Goal: Task Accomplishment & Management: Manage account settings

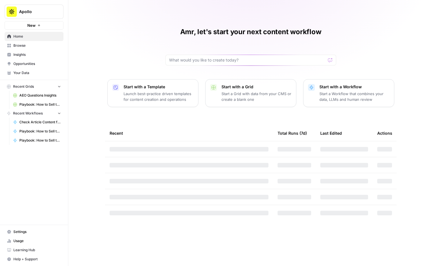
click at [38, 72] on span "Your Data" at bounding box center [37, 72] width 48 height 5
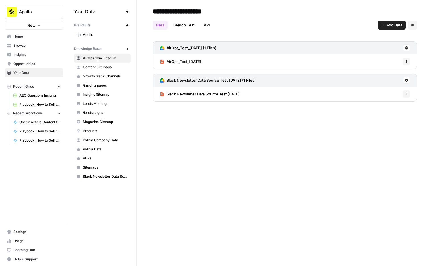
click at [379, 26] on button "Add Data" at bounding box center [391, 24] width 28 height 9
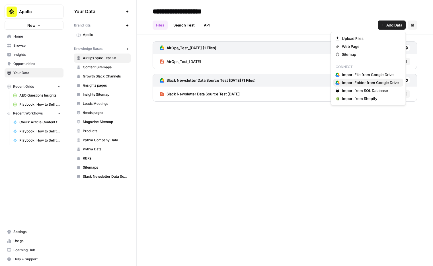
click at [365, 83] on span "Import Folder from Google Drive" at bounding box center [370, 83] width 57 height 6
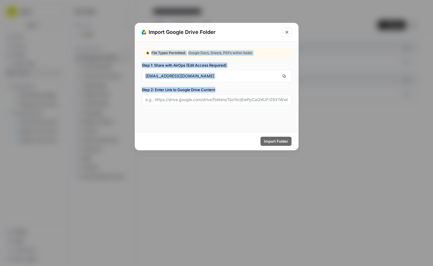
drag, startPoint x: 144, startPoint y: 51, endPoint x: 180, endPoint y: 103, distance: 63.8
click at [180, 103] on div "File Types Permitted: Google Docs, Sheets, PDFs within folder Step 1: Share wit…" at bounding box center [216, 76] width 163 height 71
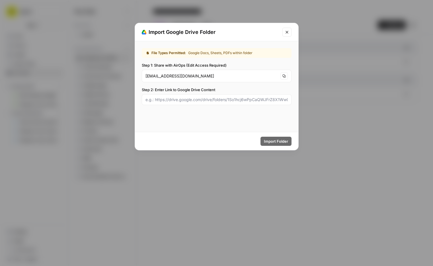
click at [173, 120] on div "File Types Permitted: Google Docs, Sheets, PDFs within folder Step 1: Share wit…" at bounding box center [216, 86] width 163 height 90
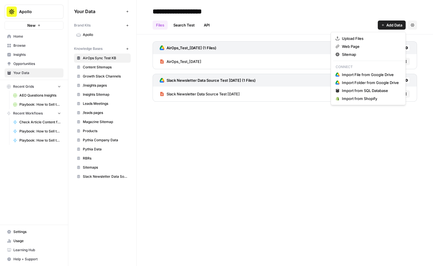
click at [390, 20] on button "Add Data" at bounding box center [391, 24] width 28 height 9
click at [362, 85] on button "Import Folder from Google Drive" at bounding box center [368, 83] width 70 height 8
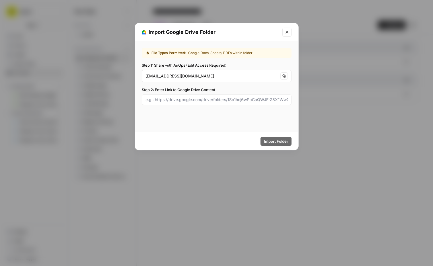
click at [284, 32] on icon "Close modal" at bounding box center [286, 32] width 5 height 5
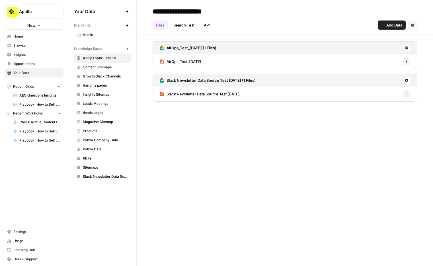
click at [30, 49] on link "Browse" at bounding box center [34, 45] width 59 height 9
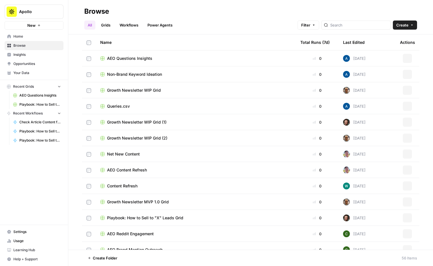
click at [35, 50] on link "Insights" at bounding box center [34, 54] width 59 height 9
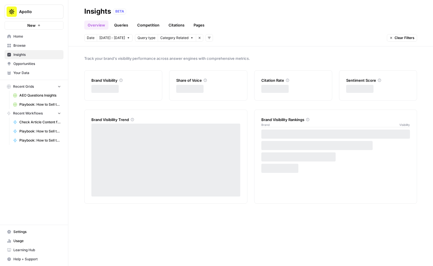
click at [44, 44] on span "Browse" at bounding box center [37, 45] width 48 height 5
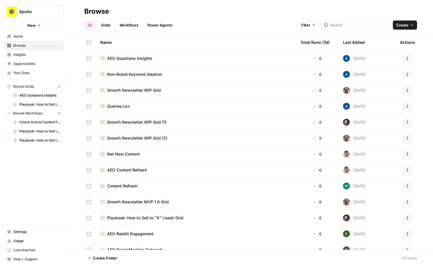
click at [60, 88] on icon "button" at bounding box center [59, 86] width 4 height 4
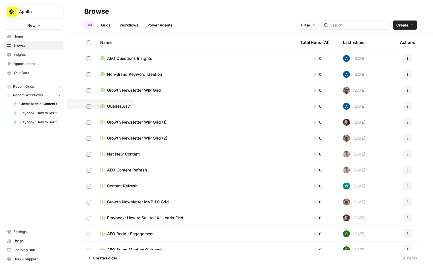
click at [59, 98] on button "Recent Workflows" at bounding box center [34, 95] width 59 height 9
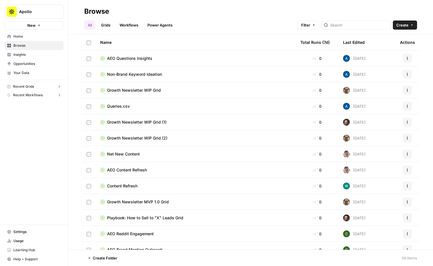
click at [48, 55] on span "Insights" at bounding box center [37, 54] width 48 height 5
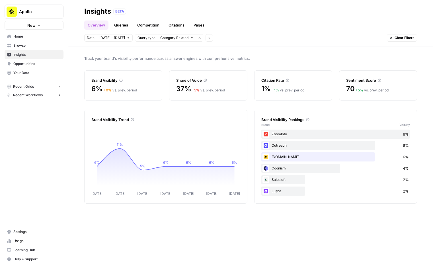
click at [121, 21] on link "Queries" at bounding box center [121, 24] width 21 height 9
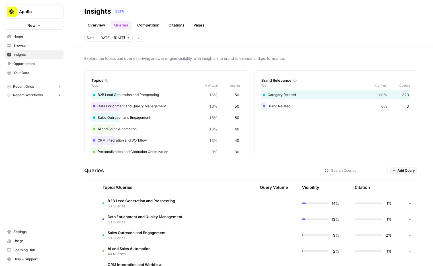
click at [96, 27] on link "Overview" at bounding box center [96, 24] width 24 height 9
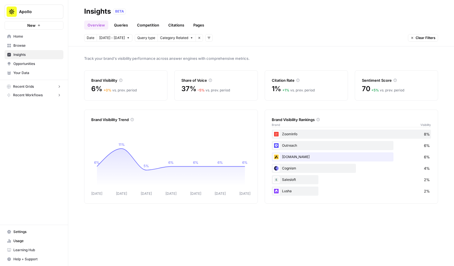
click at [50, 118] on div "Apollo New Home Browse Insights Opportunities Your Data Recent Grids AEO Questi…" at bounding box center [34, 133] width 68 height 266
click at [39, 61] on span "Opportunities" at bounding box center [37, 63] width 48 height 5
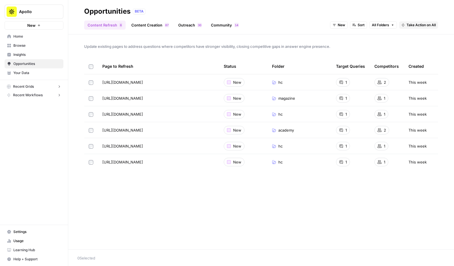
click at [116, 60] on div "Page to Refresh" at bounding box center [158, 66] width 112 height 16
click at [138, 26] on link "Content Creation 7 8" at bounding box center [150, 24] width 45 height 9
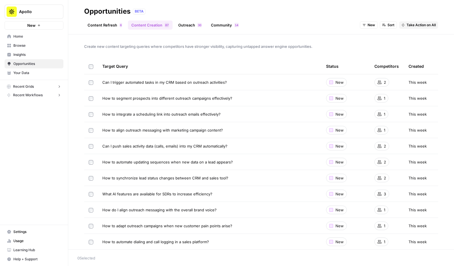
click at [203, 26] on link "Outreach 0 3" at bounding box center [190, 24] width 30 height 9
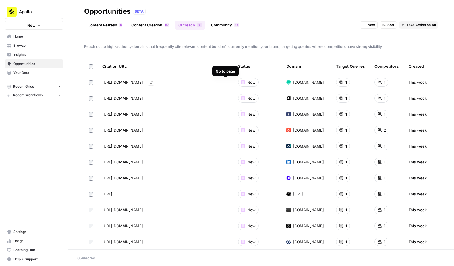
click at [154, 82] on link "Go to page" at bounding box center [151, 82] width 7 height 7
click at [53, 147] on div "Apollo New Home Browse Insights Opportunities Your Data Recent Grids AEO Questi…" at bounding box center [34, 133] width 68 height 266
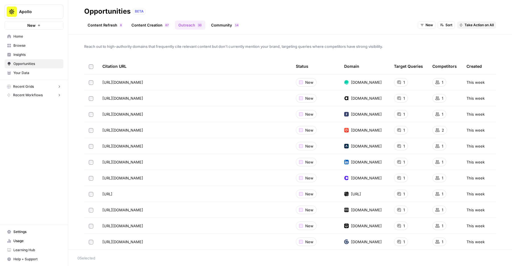
click at [137, 24] on link "Content Creation 7 8" at bounding box center [150, 24] width 45 height 9
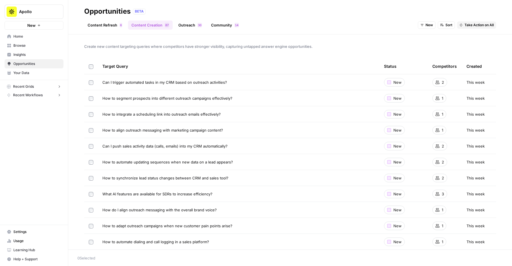
click at [111, 24] on link "Content Refresh 6" at bounding box center [105, 24] width 42 height 9
